Goal: Complete application form

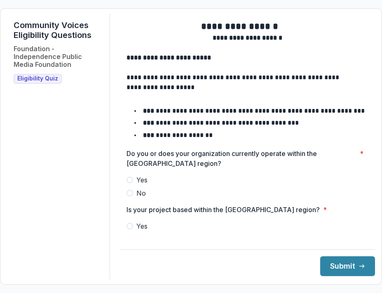
click at [202, 185] on label "Yes" at bounding box center [248, 180] width 242 height 10
click at [321, 240] on div "**********" at bounding box center [247, 147] width 255 height 266
click at [294, 240] on div "**********" at bounding box center [247, 147] width 255 height 266
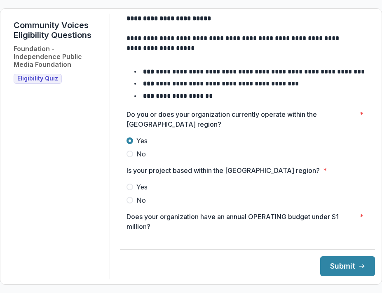
scroll to position [99, 0]
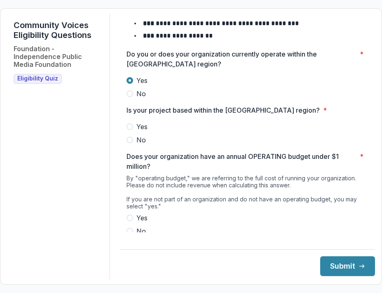
click at [141, 132] on label "Yes" at bounding box center [248, 127] width 242 height 10
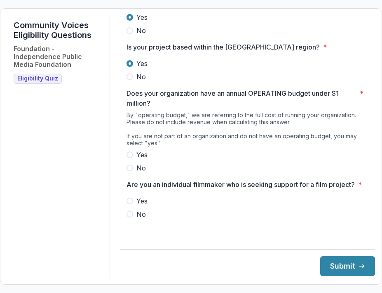
scroll to position [178, 0]
click at [133, 217] on span at bounding box center [130, 214] width 7 height 7
click at [133, 158] on span at bounding box center [130, 154] width 7 height 7
click at [359, 263] on icon "submit" at bounding box center [362, 266] width 7 height 7
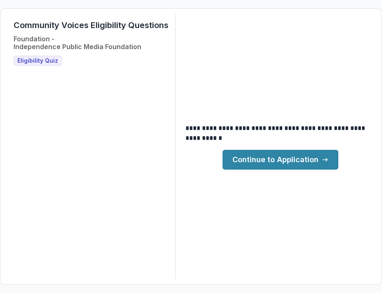
click at [309, 163] on link "Continue to Application" at bounding box center [281, 160] width 116 height 20
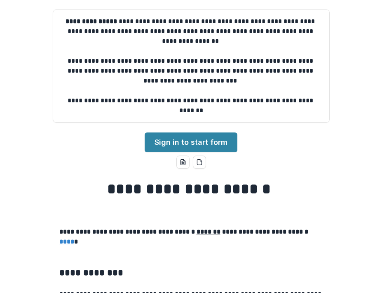
scroll to position [75, 0]
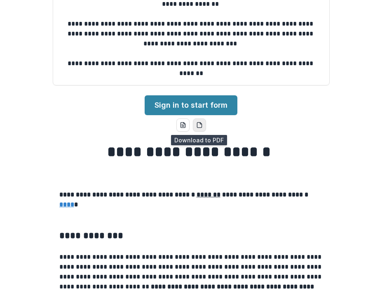
click at [198, 127] on icon "pdf-download" at bounding box center [199, 125] width 5 height 5
